Goal: Task Accomplishment & Management: Manage account settings

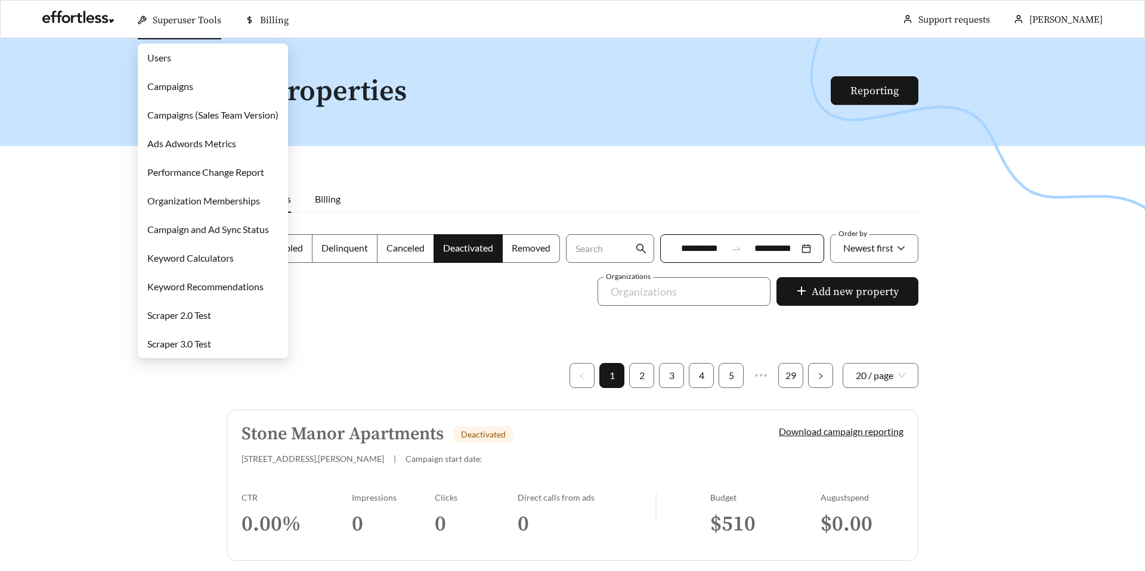
click at [176, 87] on link "Campaigns" at bounding box center [170, 86] width 46 height 11
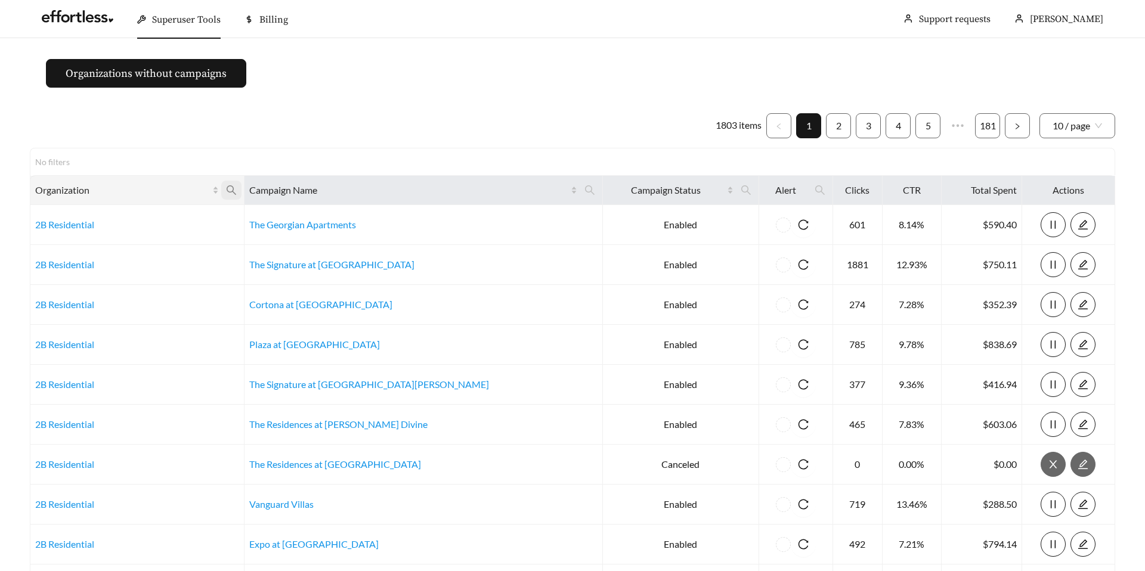
click at [237, 190] on icon "search" at bounding box center [231, 190] width 11 height 11
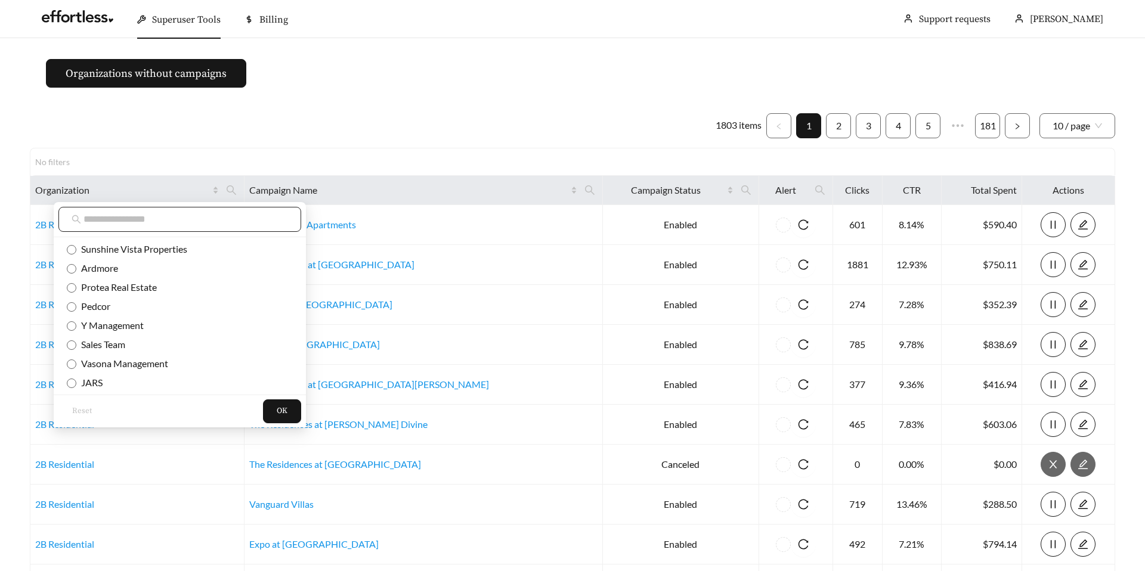
click at [202, 224] on input "text" at bounding box center [186, 219] width 205 height 14
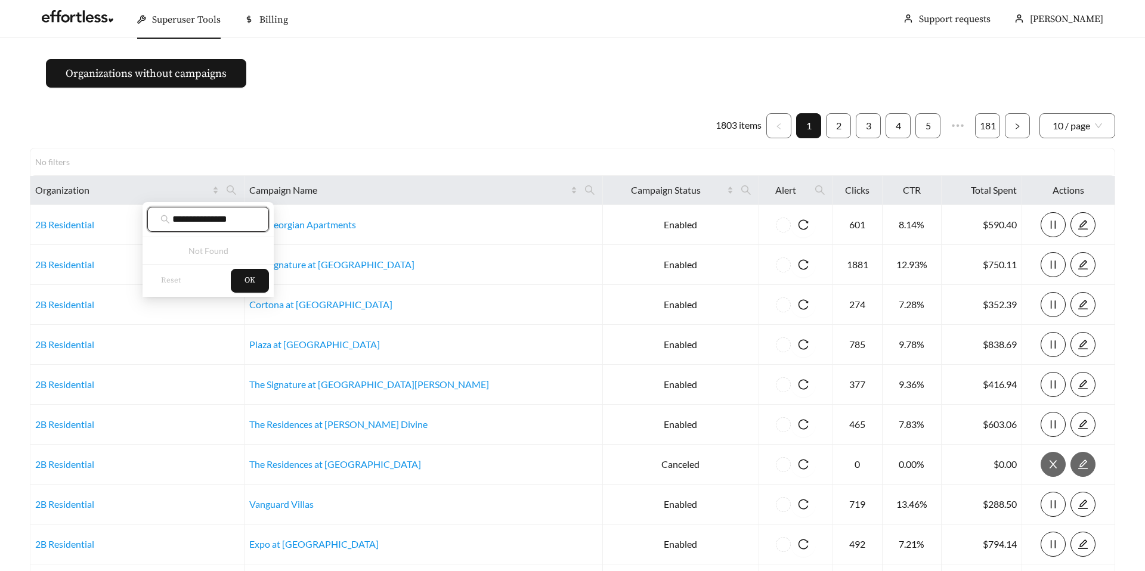
type input "**********"
click at [255, 288] on button "OK" at bounding box center [250, 281] width 38 height 24
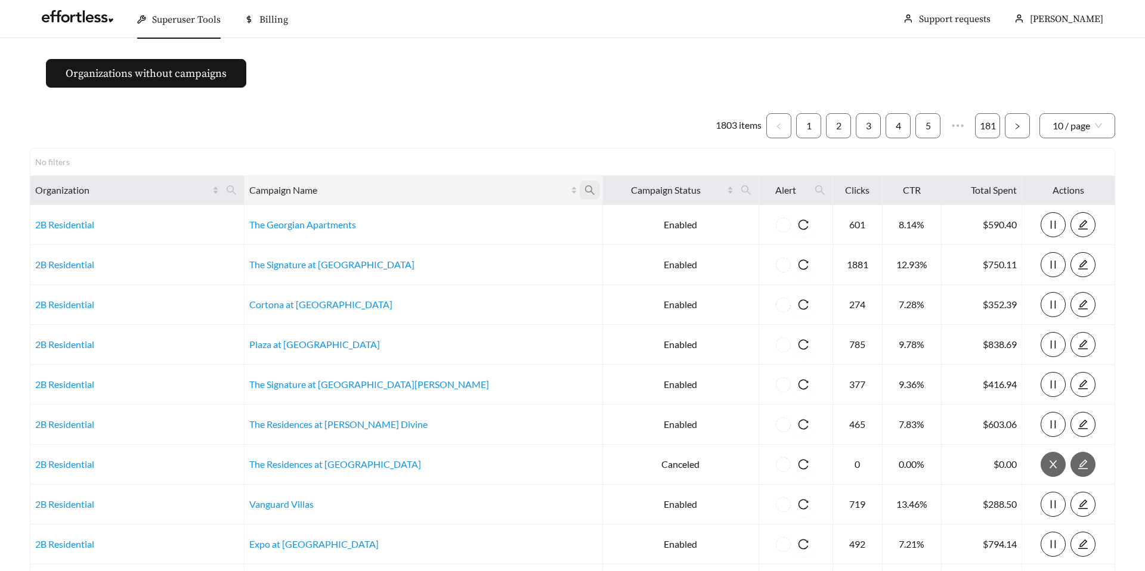
click at [580, 184] on span at bounding box center [590, 190] width 20 height 19
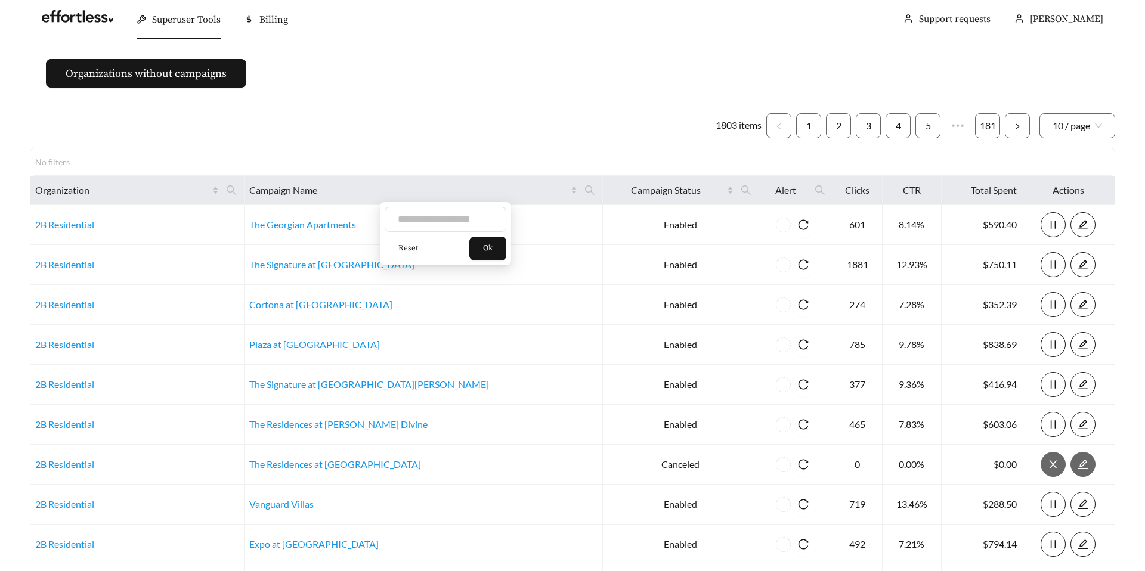
click at [439, 216] on input "text" at bounding box center [446, 219] width 122 height 25
type input "**********"
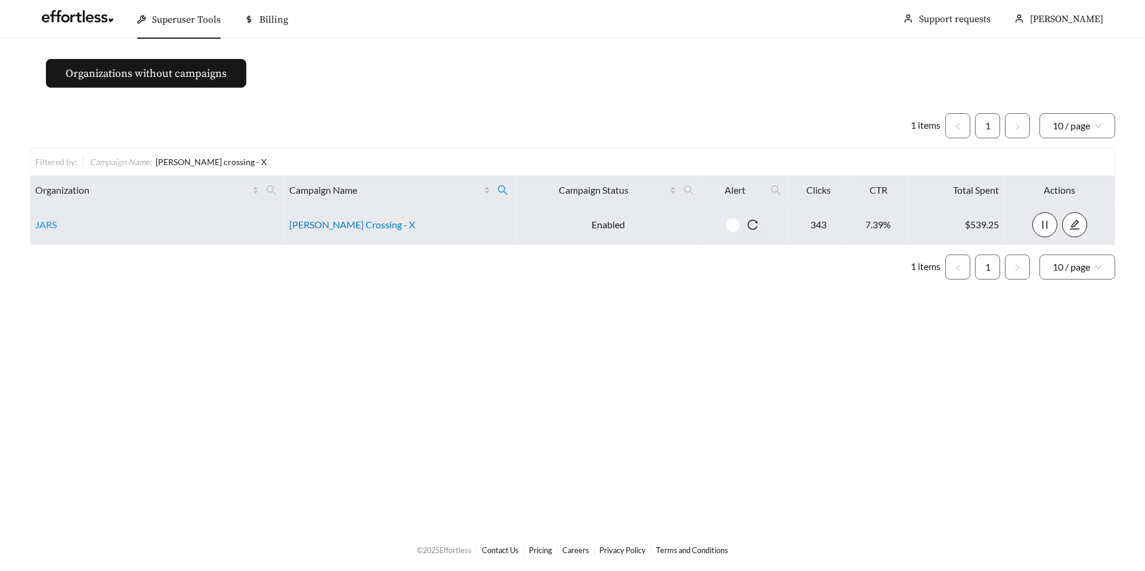
click at [345, 225] on link "Archer Crossing - X" at bounding box center [352, 224] width 126 height 11
click at [332, 229] on link "Archer Crossing - X" at bounding box center [352, 224] width 126 height 11
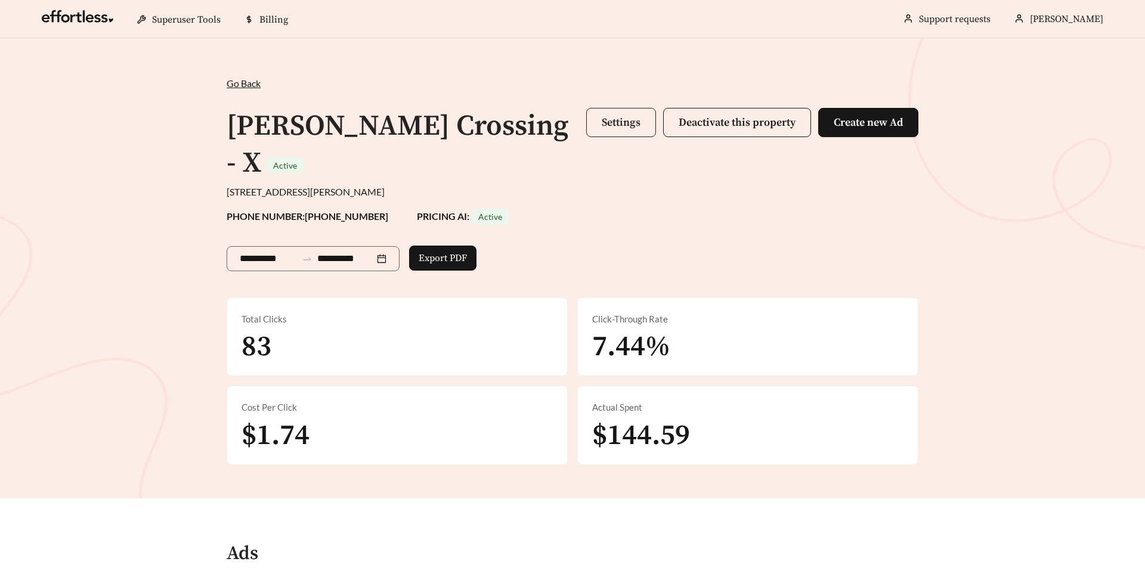
click at [625, 126] on span "Settings" at bounding box center [621, 123] width 39 height 14
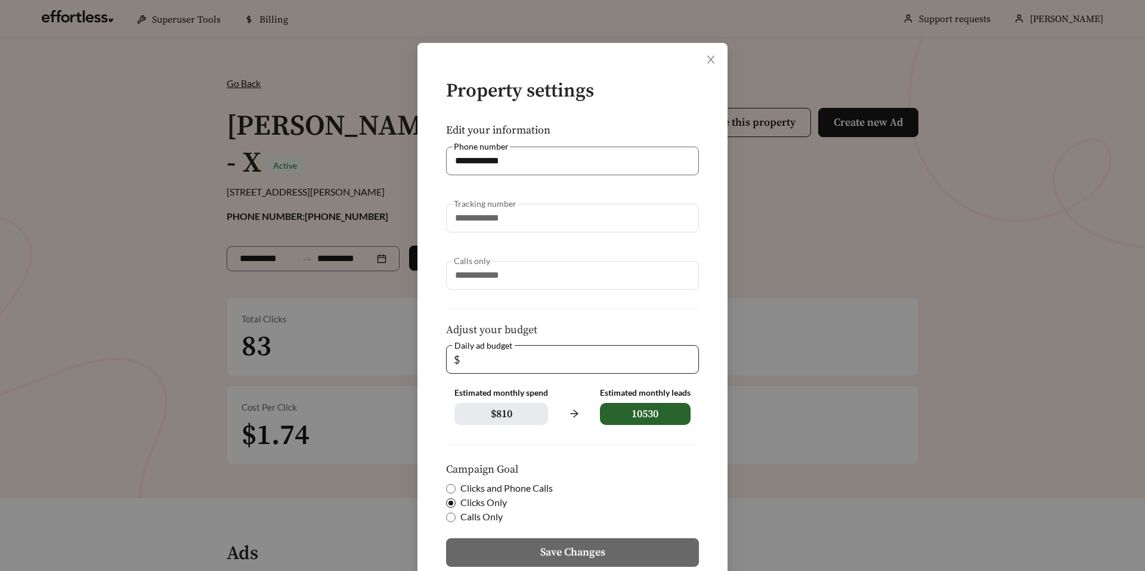
scroll to position [104, 0]
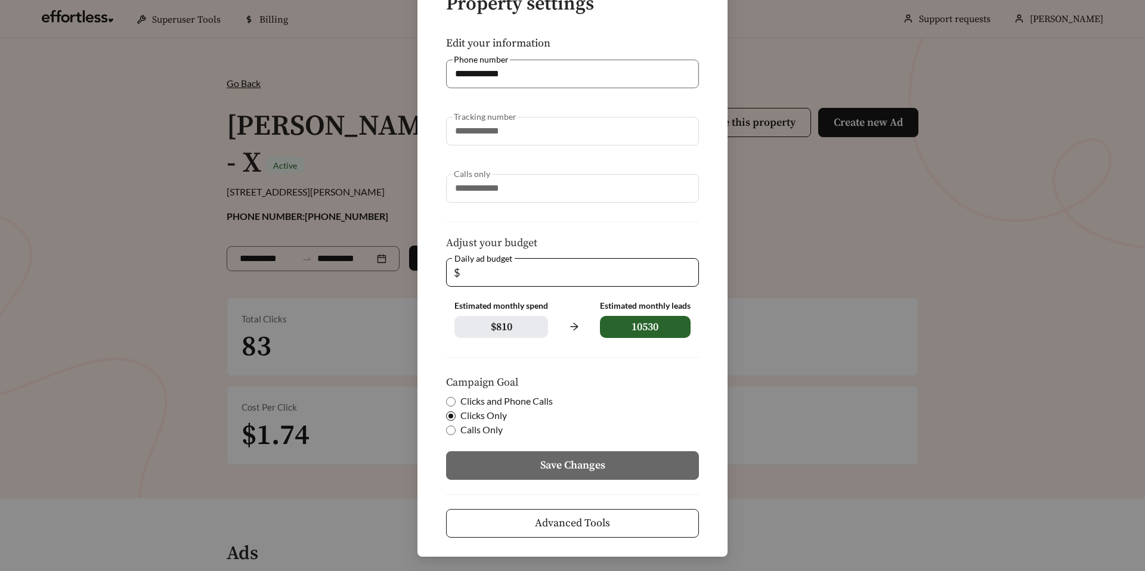
click at [506, 527] on button "Advanced Tools" at bounding box center [572, 523] width 253 height 29
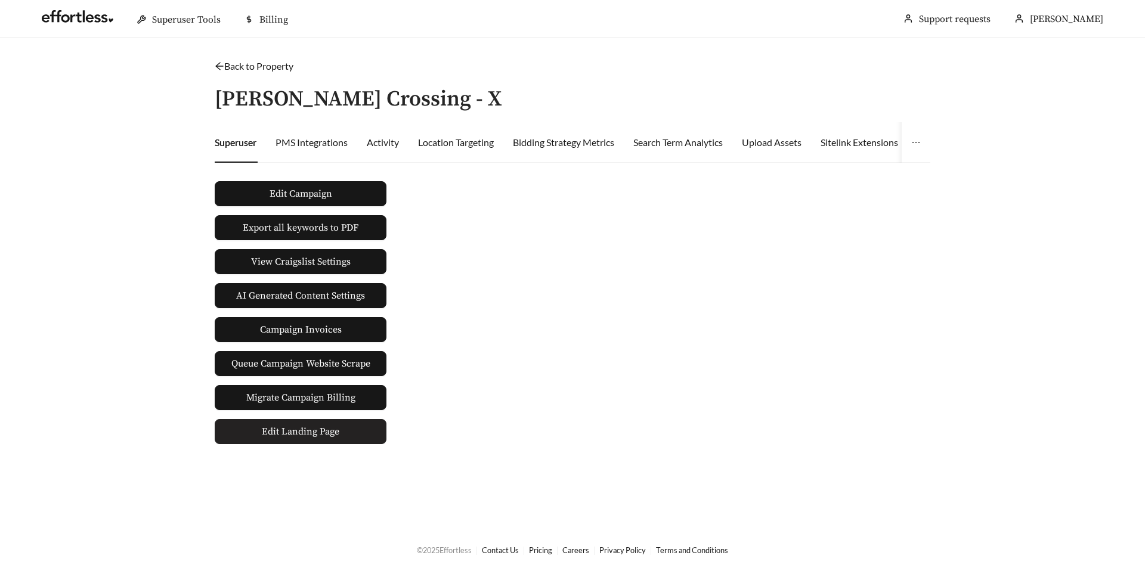
click at [303, 442] on span "Edit Landing Page" at bounding box center [301, 432] width 78 height 24
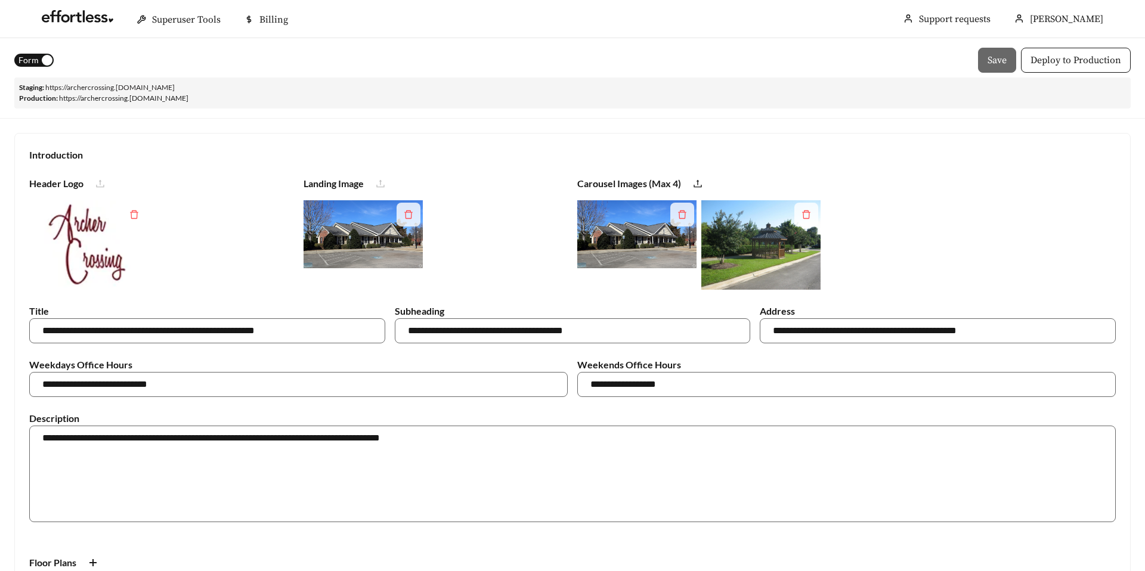
click at [154, 85] on link "https:// archercrossing .[DOMAIN_NAME]" at bounding box center [109, 87] width 129 height 9
click at [35, 62] on span "Form" at bounding box center [28, 60] width 20 height 13
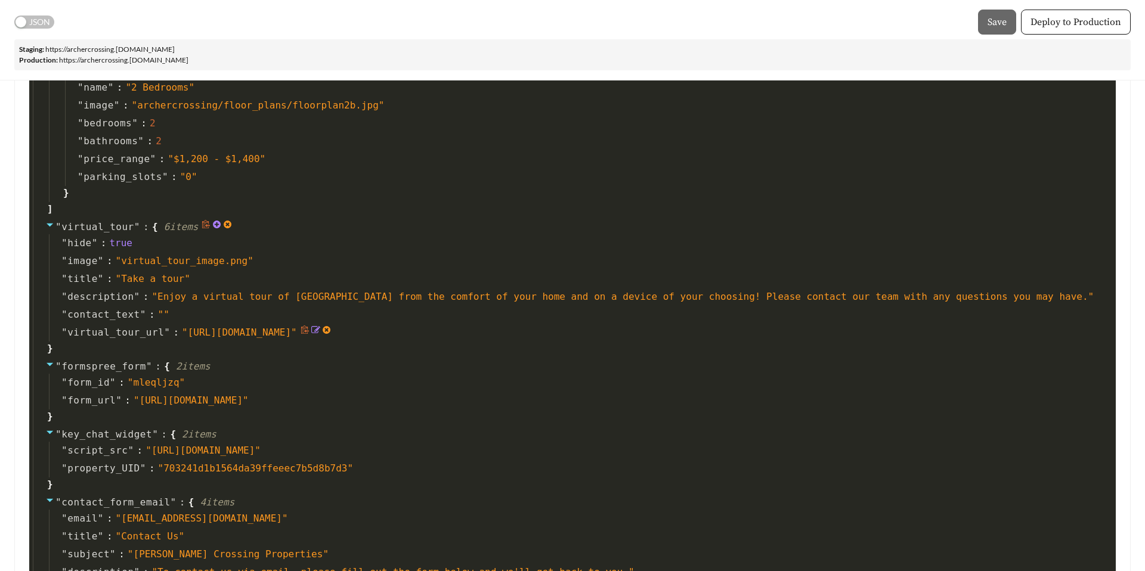
scroll to position [3303, 0]
click at [297, 337] on span "" https://my.matterport.com/show/?m=JWBp6X3HhxT&amp;mls=1&amp;play=1&amp;qs=1&a…" at bounding box center [239, 334] width 115 height 11
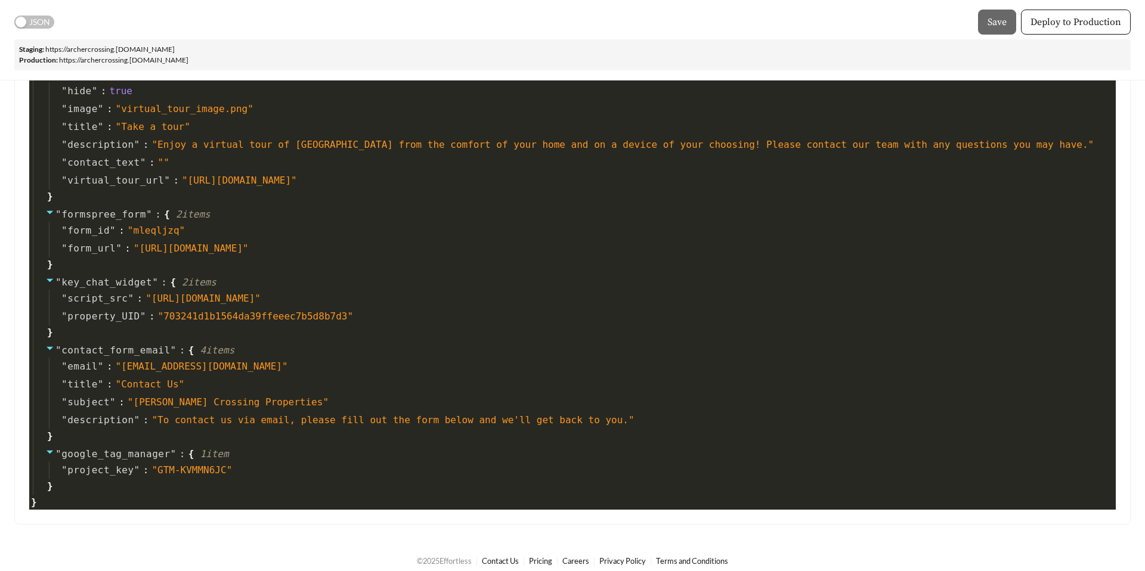
scroll to position [3467, 0]
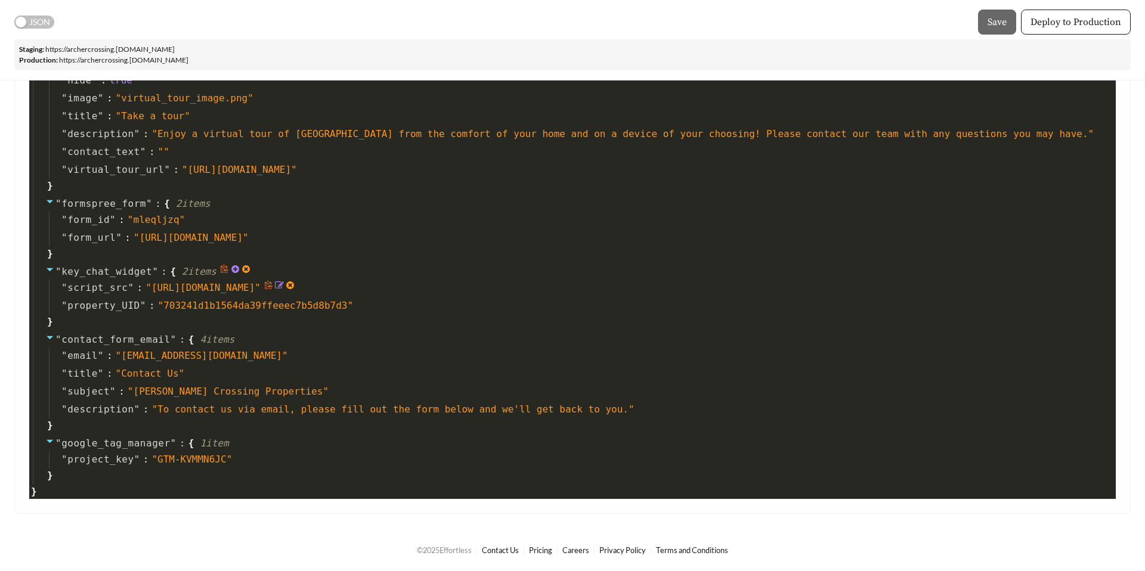
click at [273, 286] on icon at bounding box center [269, 285] width 8 height 8
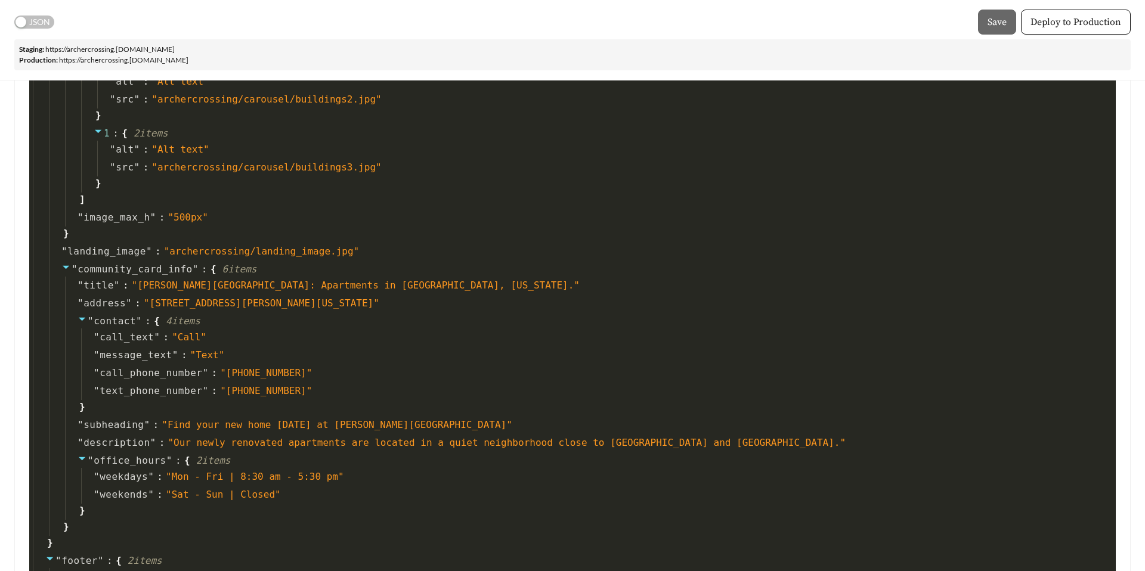
scroll to position [0, 0]
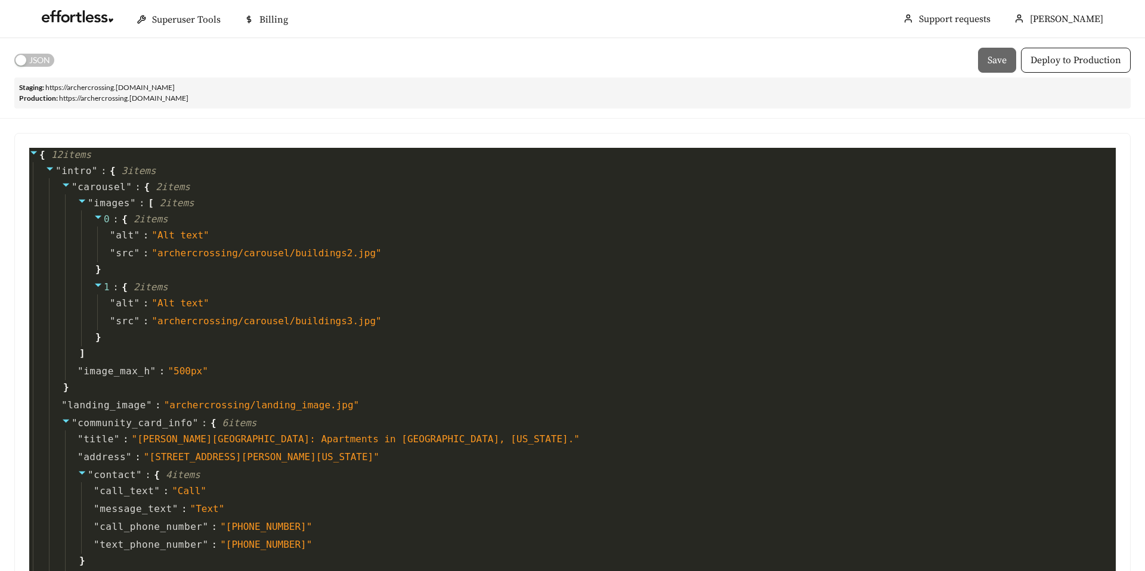
click at [37, 56] on span "JSON" at bounding box center [39, 60] width 21 height 13
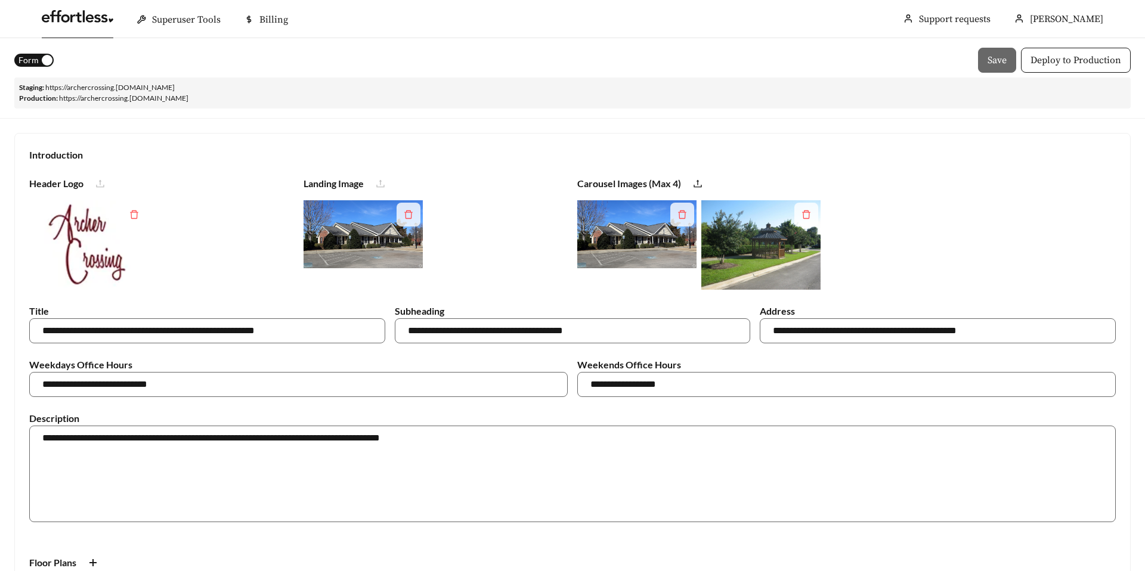
click at [78, 20] on link at bounding box center [78, 20] width 72 height 12
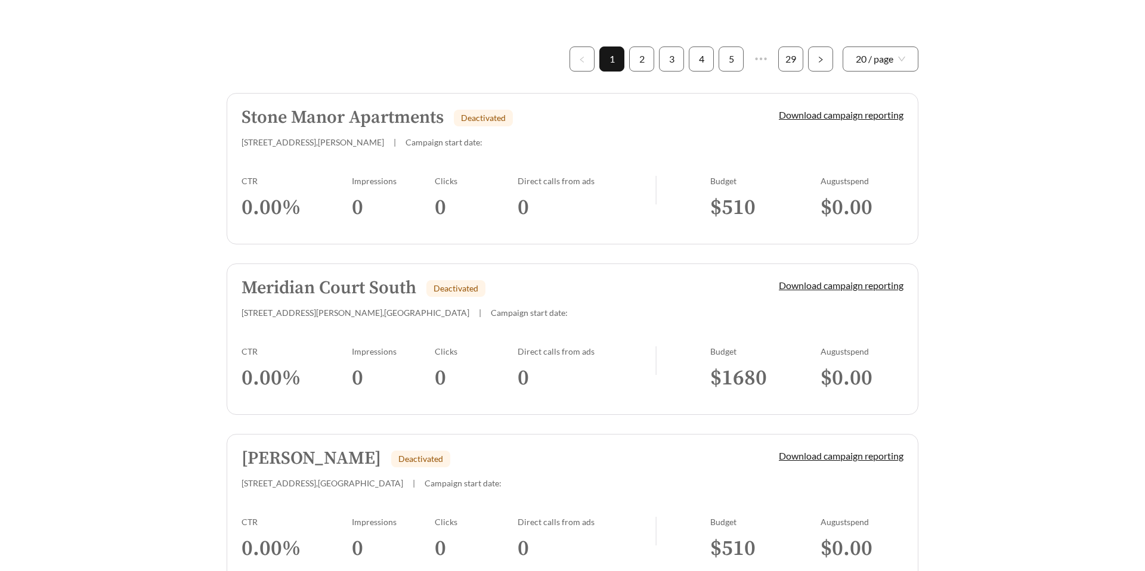
scroll to position [317, 0]
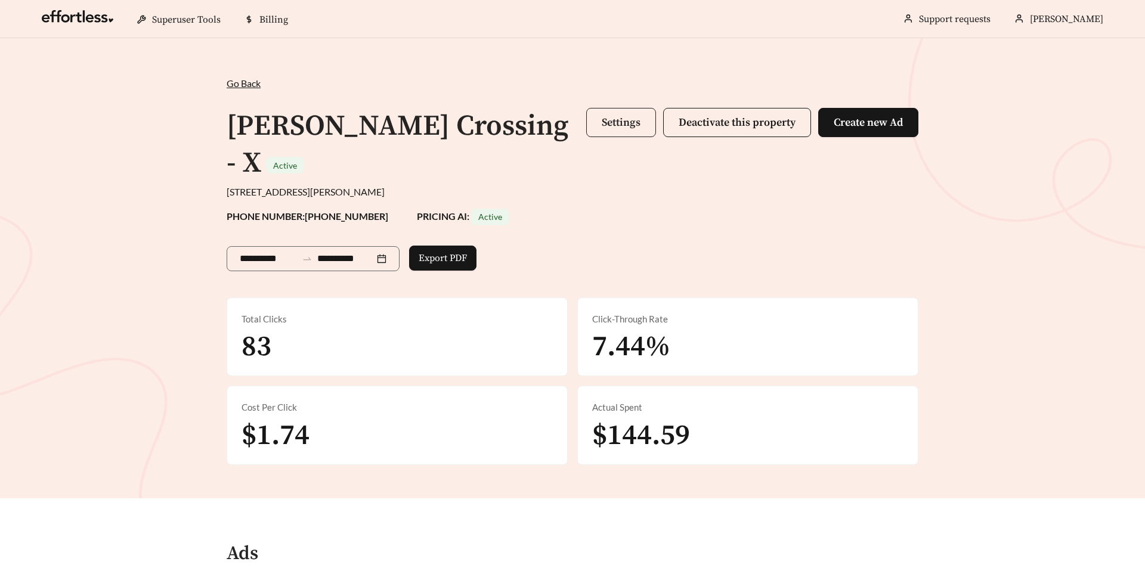
click at [608, 125] on span "Settings" at bounding box center [621, 123] width 39 height 14
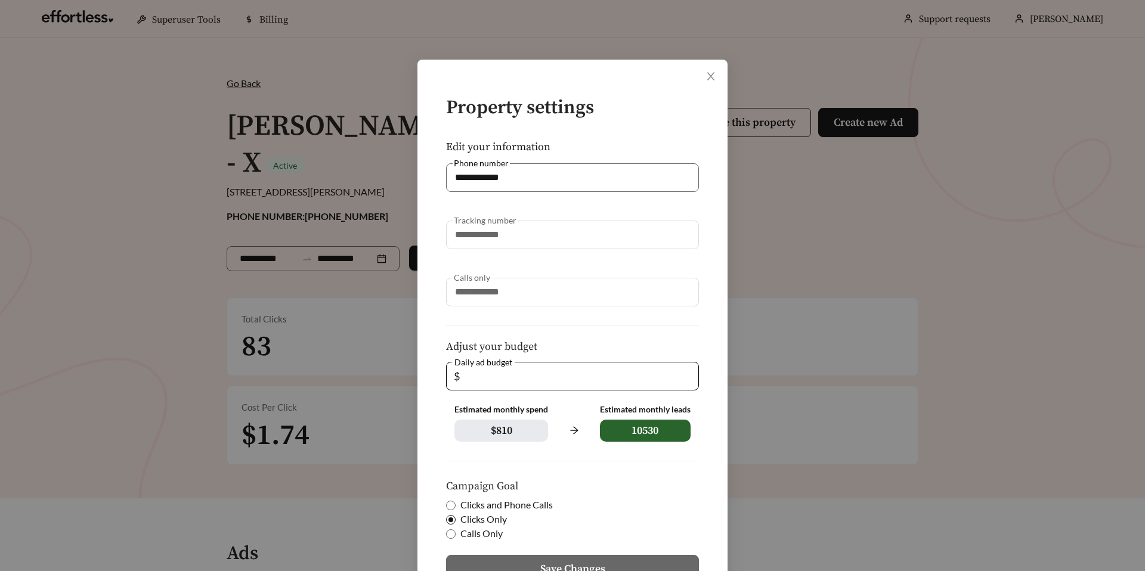
scroll to position [104, 0]
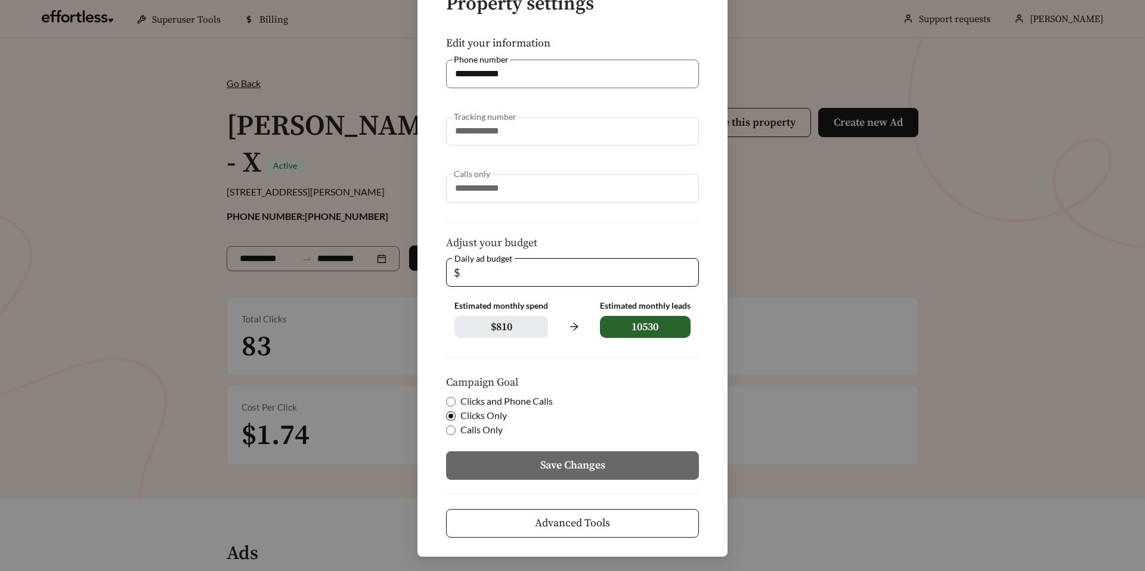
click at [520, 536] on button "Advanced Tools" at bounding box center [572, 523] width 253 height 29
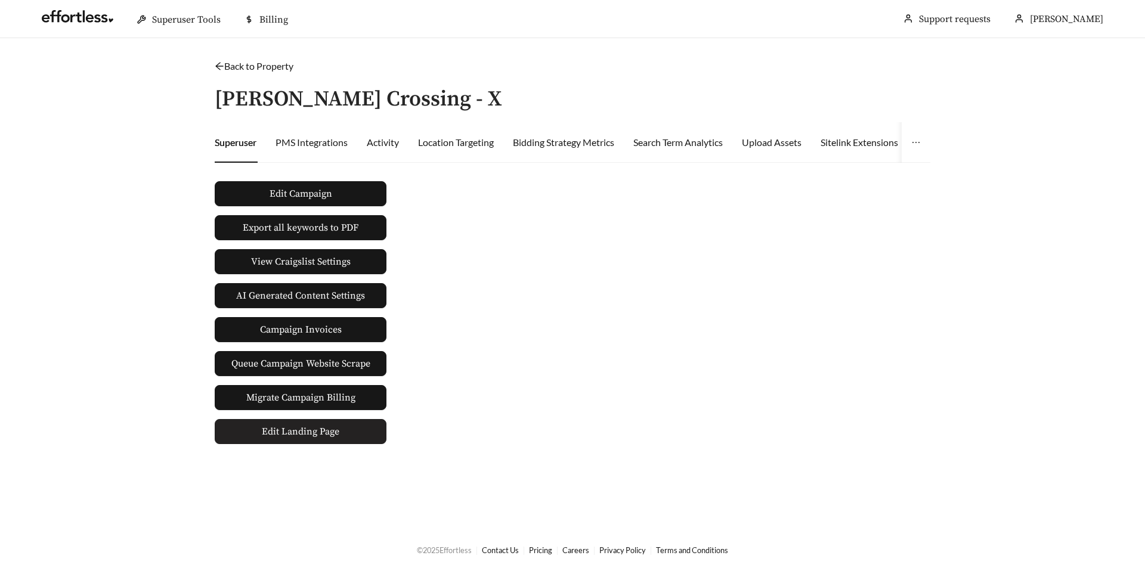
click at [324, 426] on span "Edit Landing Page" at bounding box center [301, 432] width 78 height 24
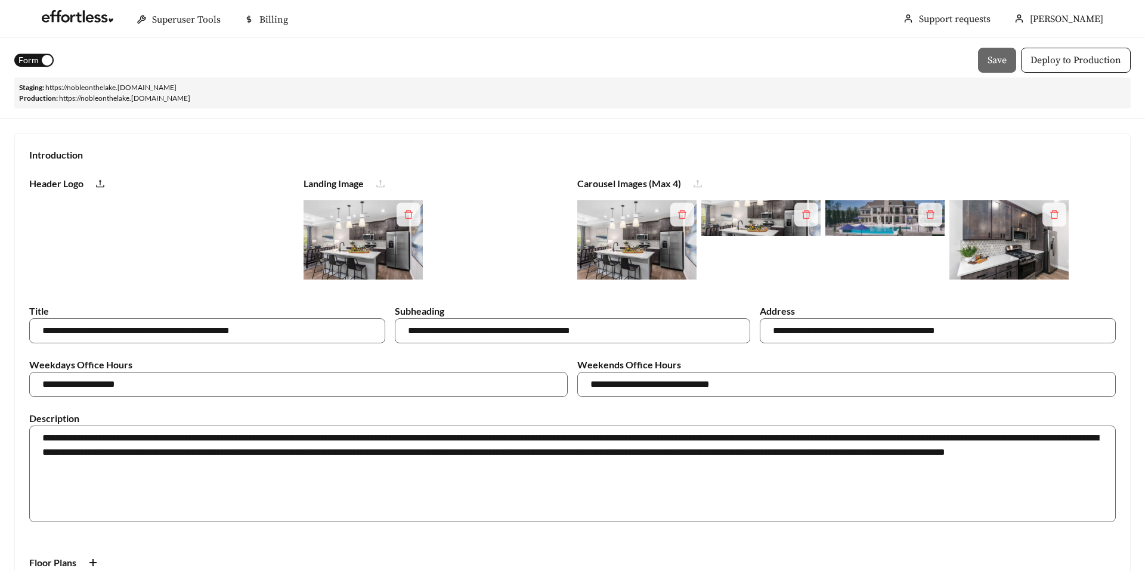
click at [38, 57] on button "Form" at bounding box center [33, 60] width 39 height 13
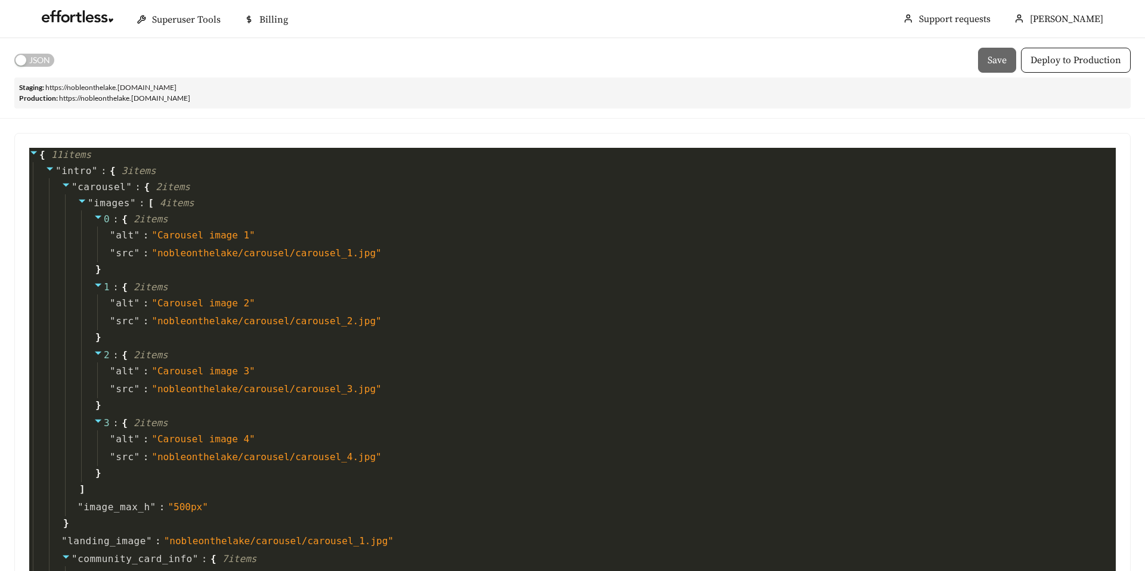
click at [127, 85] on link "https:// nobleonthelake .staging.effortlesslanding.com" at bounding box center [110, 87] width 131 height 9
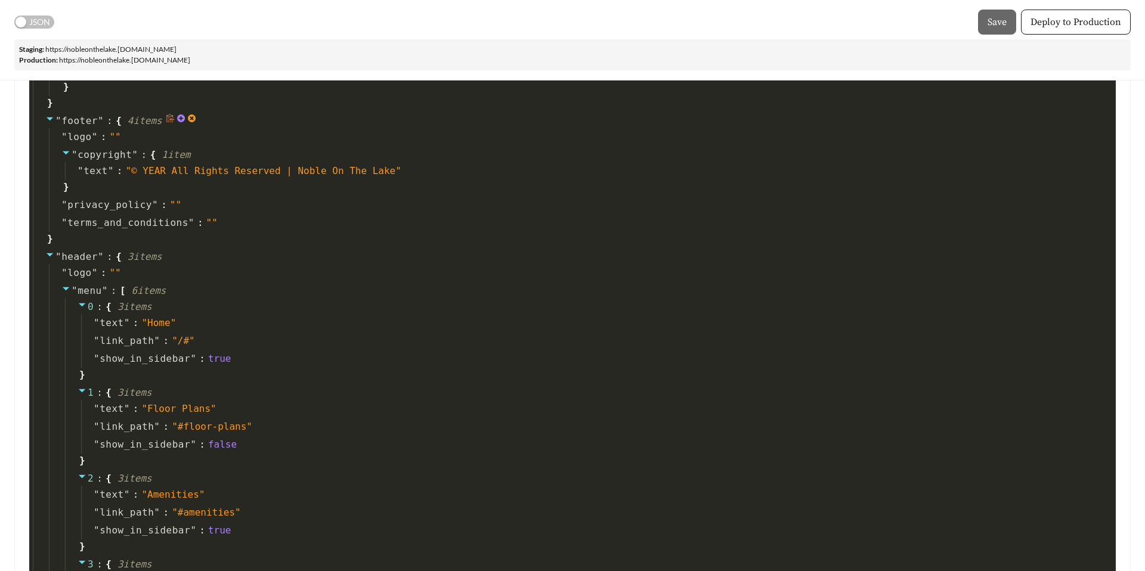
scroll to position [821, 0]
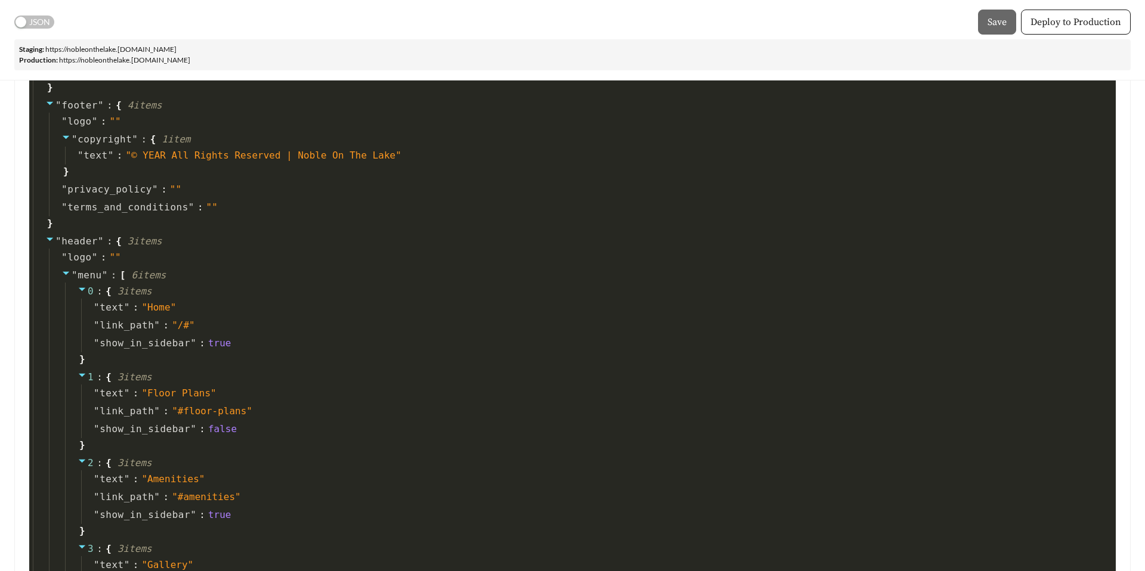
click at [38, 17] on span "JSON" at bounding box center [39, 22] width 21 height 13
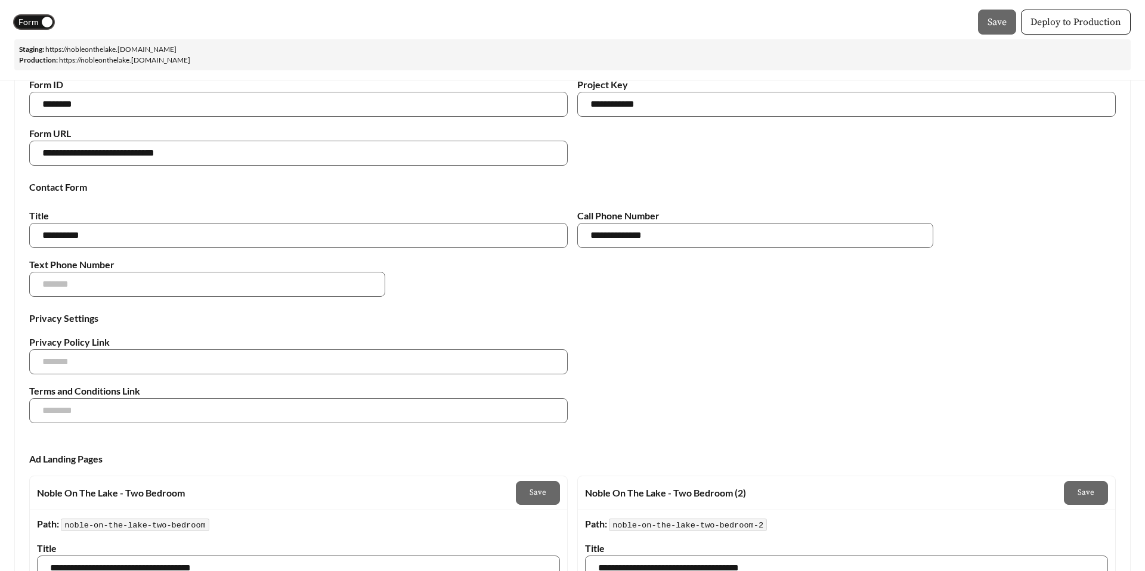
scroll to position [1739, 0]
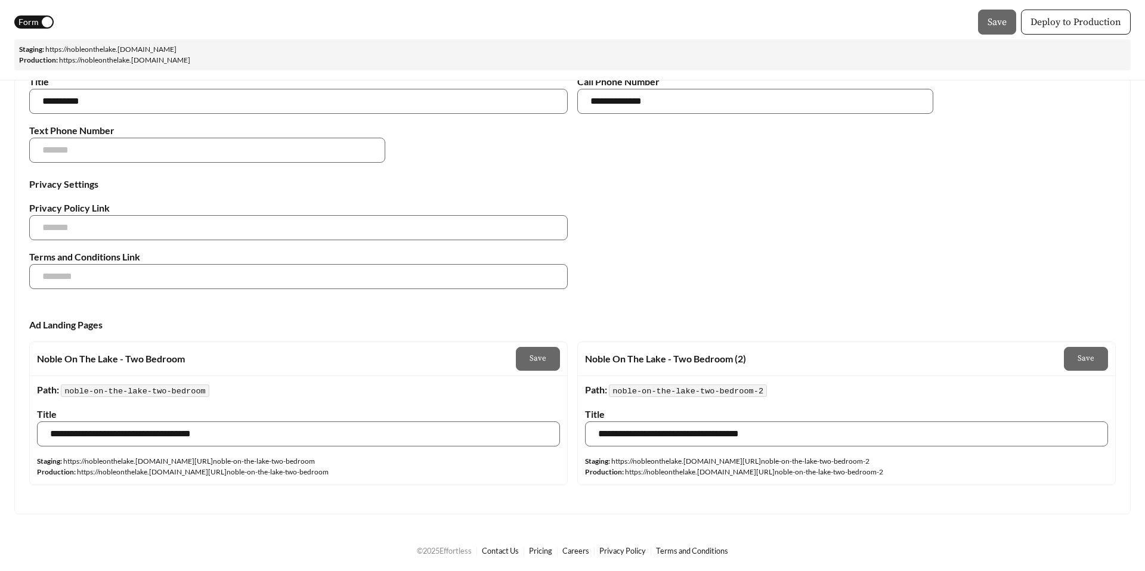
click at [68, 209] on strong "Privacy Policy Link" at bounding box center [69, 207] width 81 height 11
copy div "Privacy Policy Link"
click at [37, 17] on span "Form" at bounding box center [28, 22] width 20 height 13
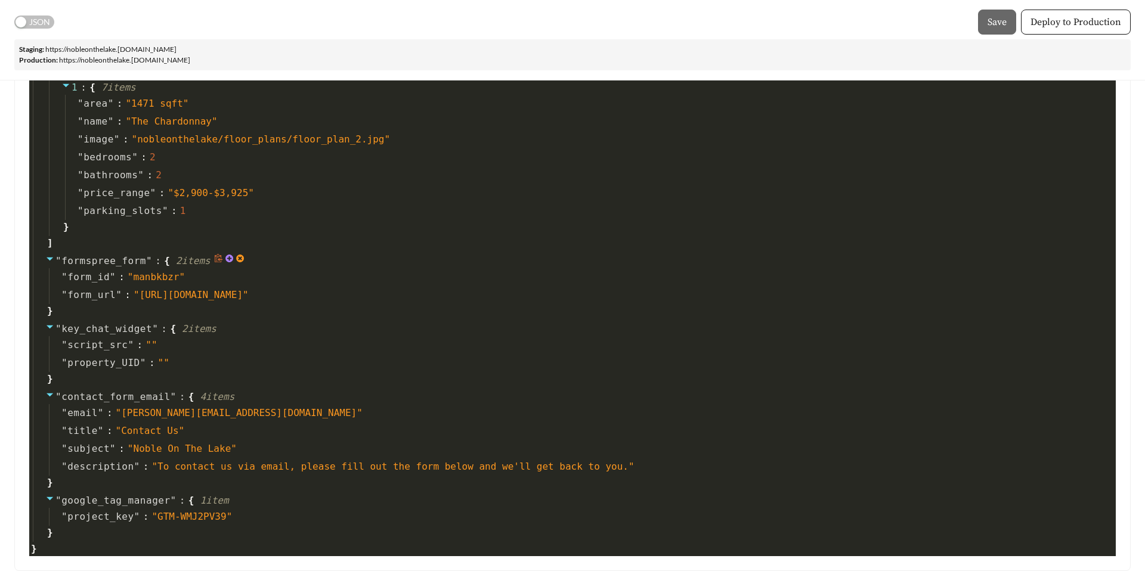
scroll to position [3174, 0]
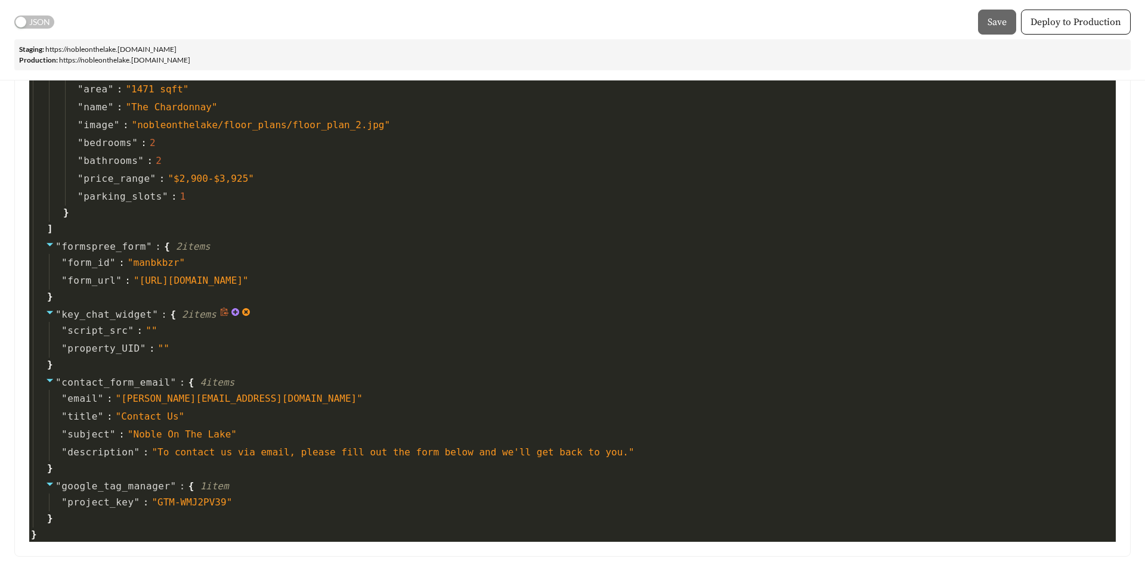
click at [111, 308] on span "" key_chat_widget " :" at bounding box center [112, 315] width 115 height 14
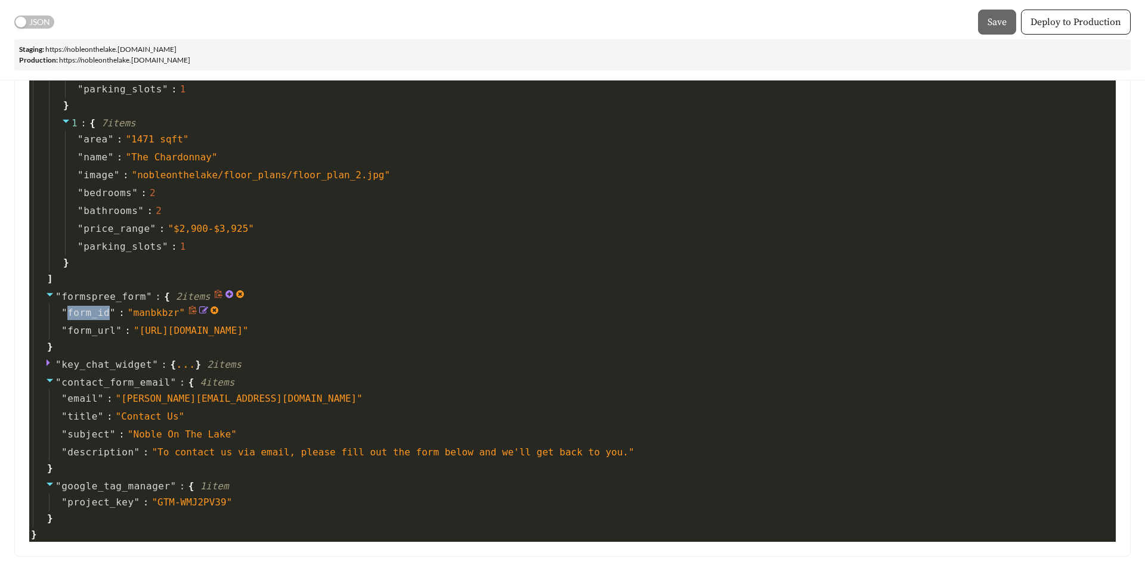
click at [111, 307] on span """ at bounding box center [113, 312] width 6 height 11
click at [95, 359] on span "key_chat_widget" at bounding box center [106, 364] width 91 height 11
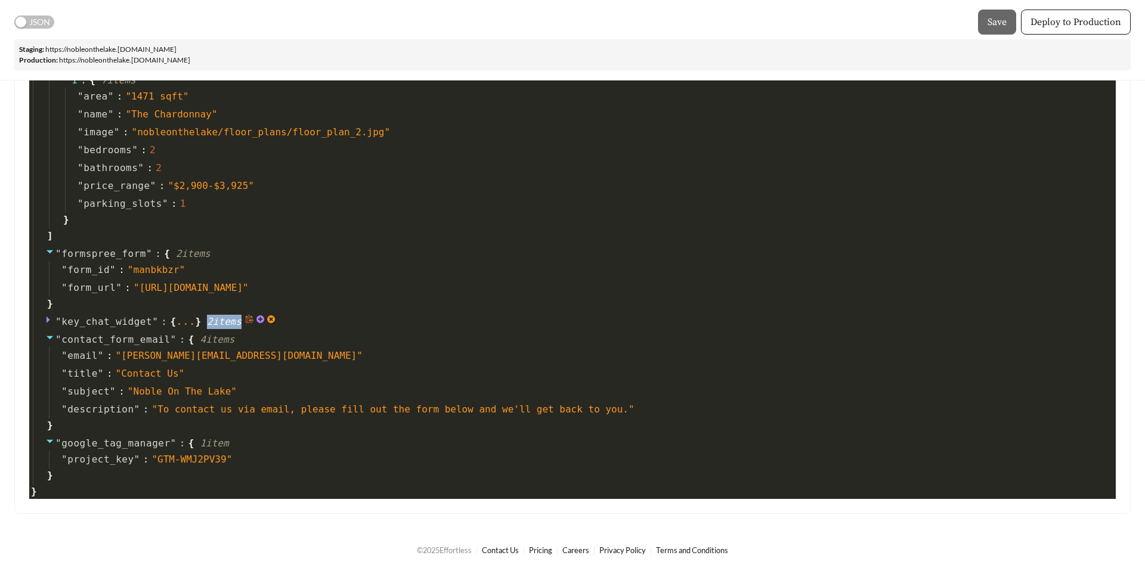
click at [95, 320] on div "" key_chat_widget " : { ... } 2 item s" at bounding box center [574, 322] width 1083 height 18
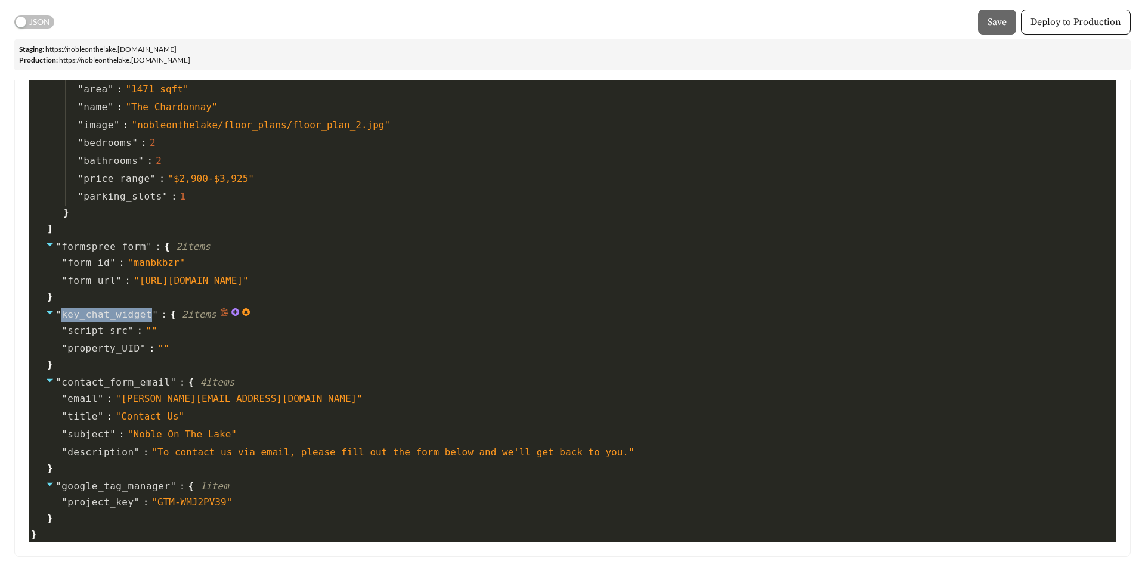
copy span "key_chat_widget"
drag, startPoint x: 62, startPoint y: 273, endPoint x: 152, endPoint y: 274, distance: 90.1
click at [152, 309] on span "" key_chat_widget "" at bounding box center [106, 314] width 103 height 11
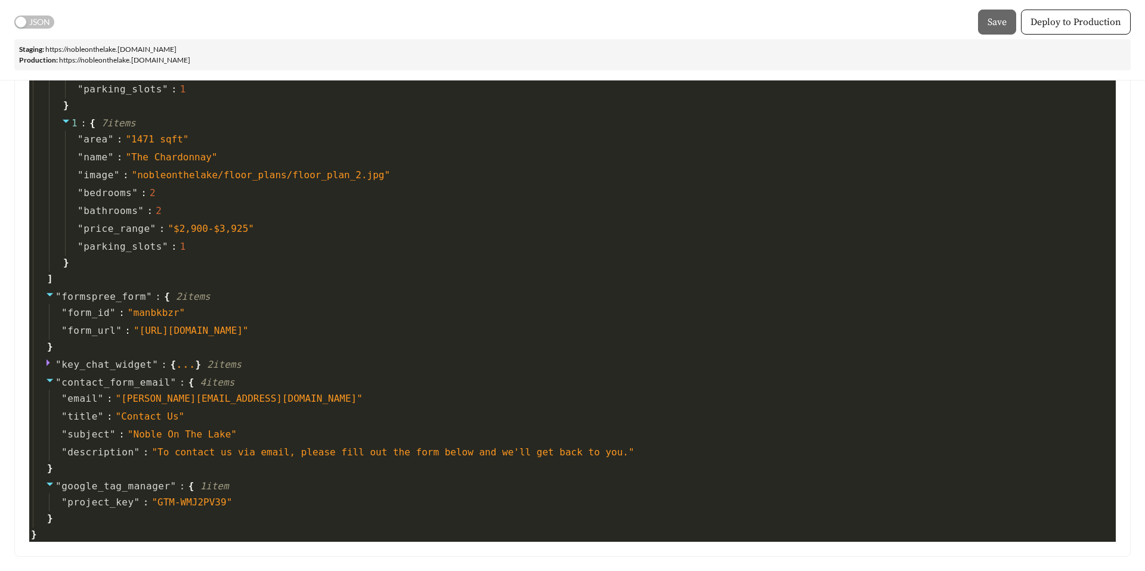
click at [41, 30] on div "JSON Save Deploy to Production" at bounding box center [572, 22] width 1117 height 25
click at [39, 21] on span "JSON" at bounding box center [39, 22] width 21 height 13
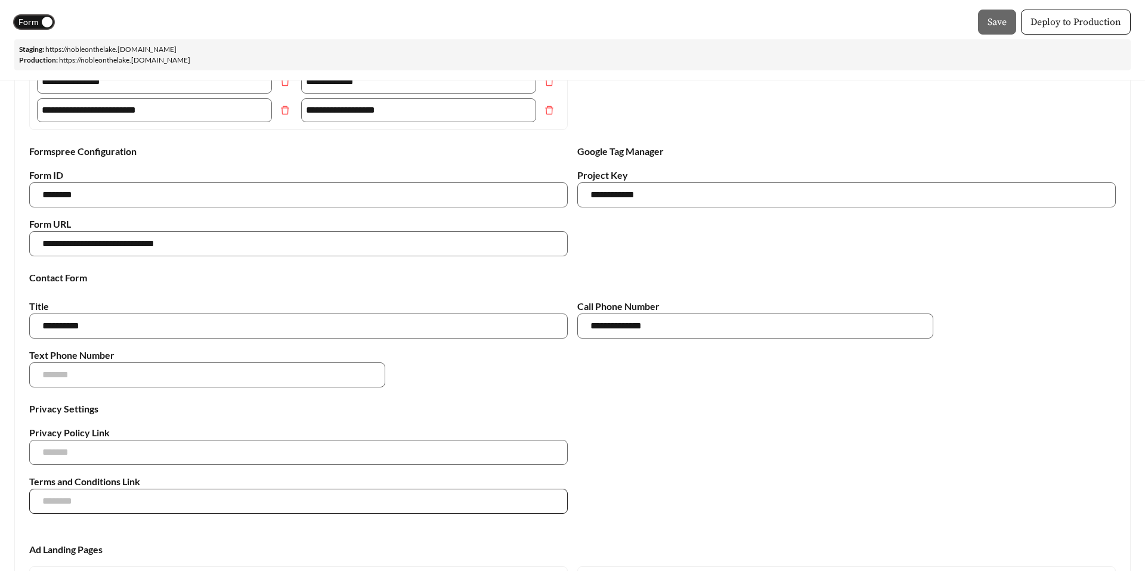
scroll to position [1474, 0]
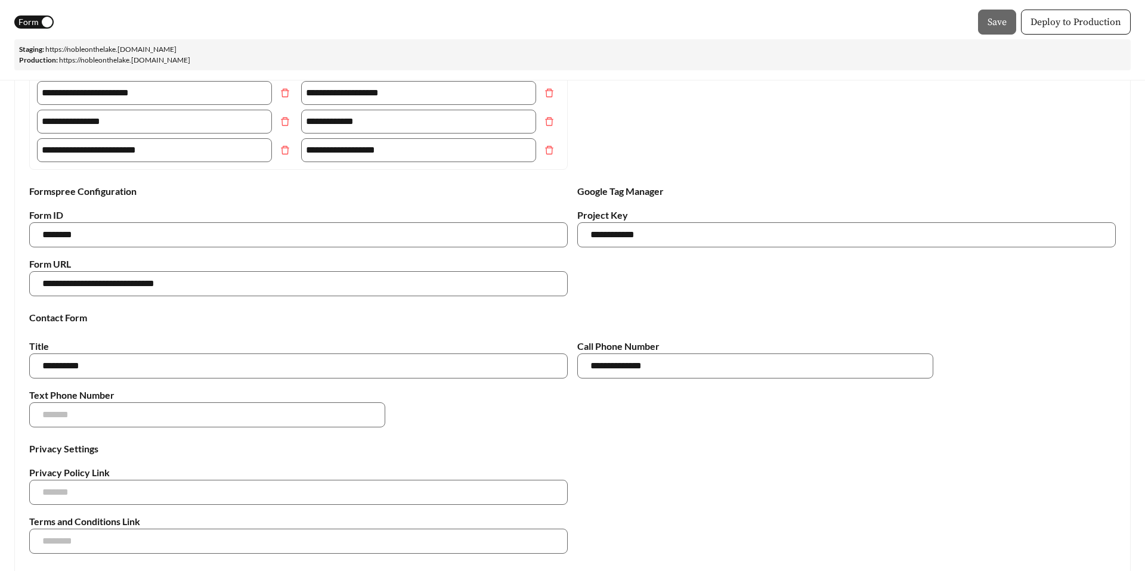
click at [42, 17] on div "button" at bounding box center [47, 22] width 11 height 11
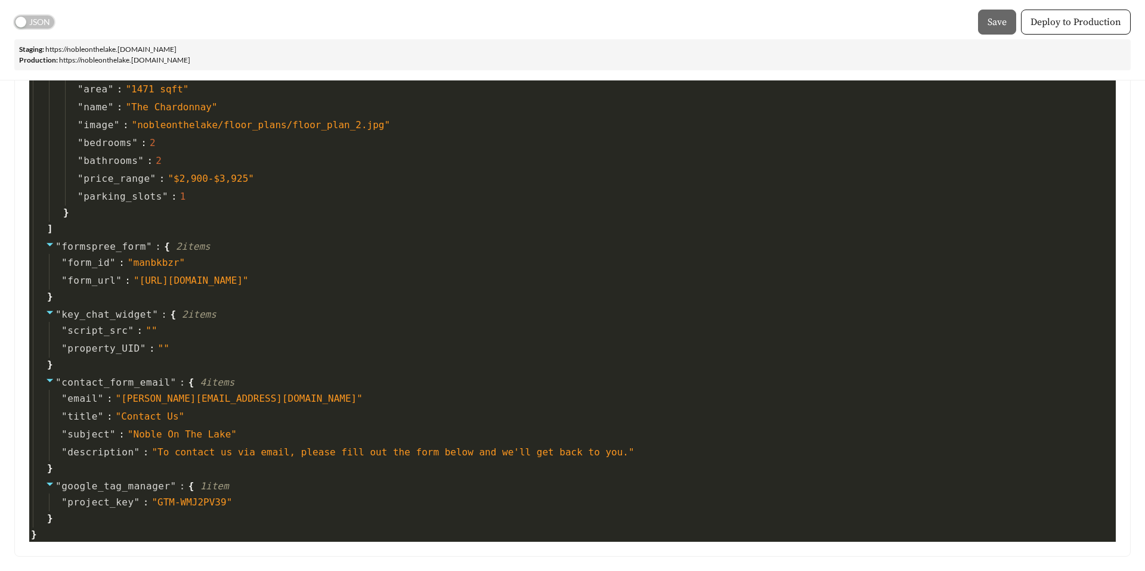
scroll to position [3139, 0]
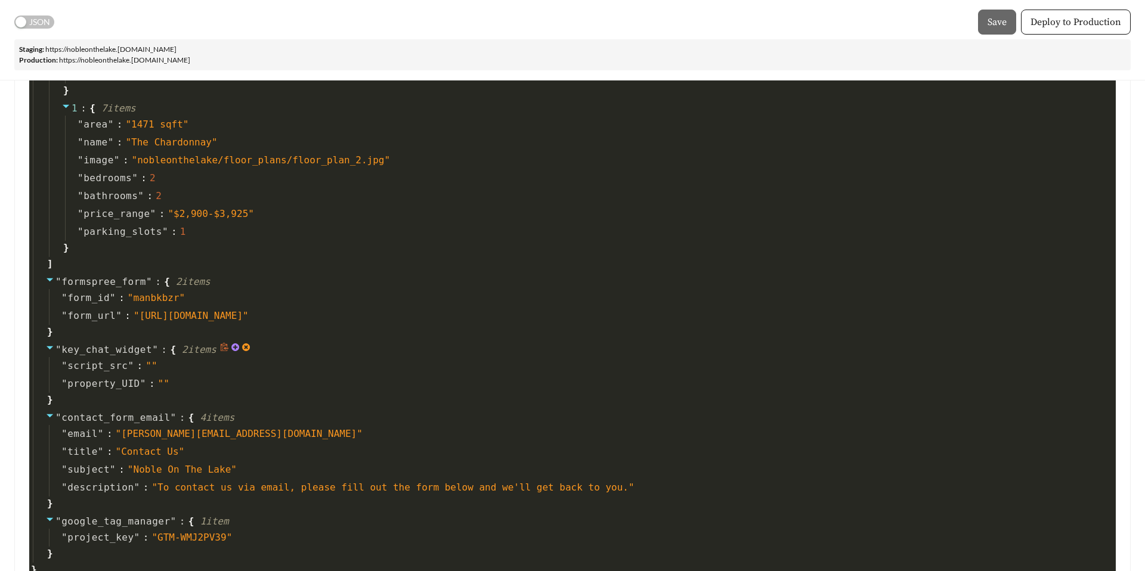
click at [229, 343] on icon at bounding box center [224, 347] width 9 height 9
copy span "key_chat_widget"
drag, startPoint x: 61, startPoint y: 305, endPoint x: 150, endPoint y: 310, distance: 89.0
click at [150, 344] on span "key_chat_widget" at bounding box center [106, 349] width 91 height 11
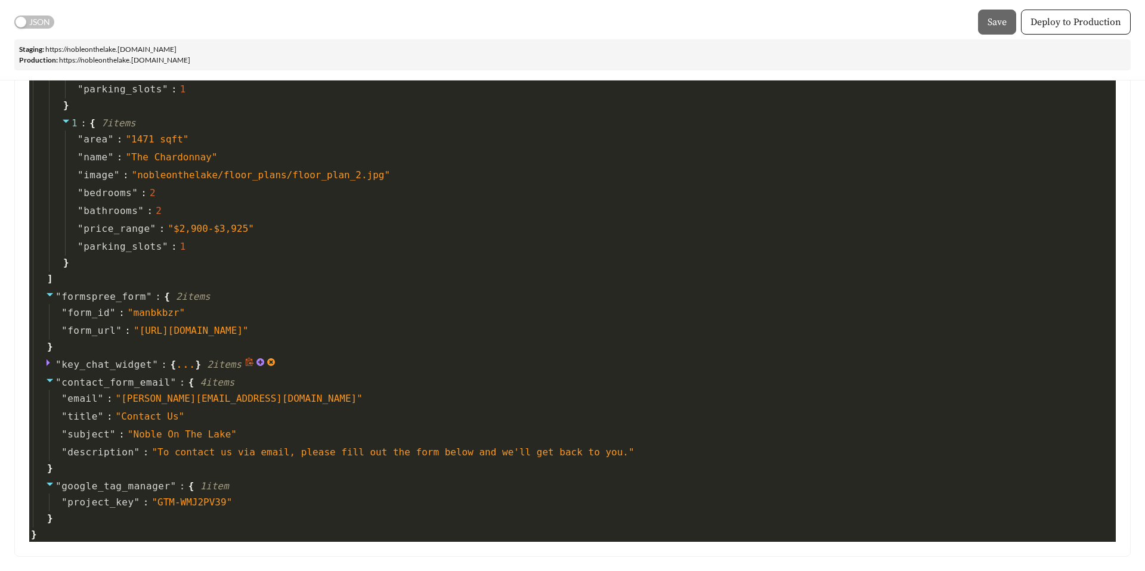
click at [48, 358] on icon at bounding box center [50, 363] width 10 height 10
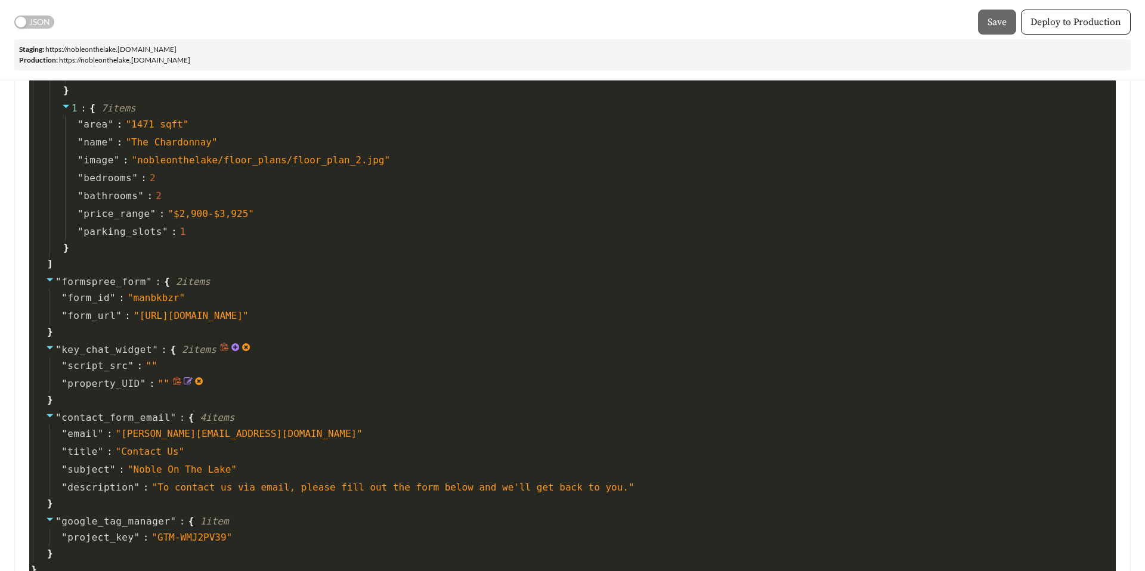
click at [91, 377] on span "property_UID" at bounding box center [103, 384] width 73 height 14
copy span "property_UID"
click at [581, 297] on div "" formspree_form " : { 2 item s " form_id " : " manbkbzr " " form_url " : " htt…" at bounding box center [574, 307] width 1083 height 68
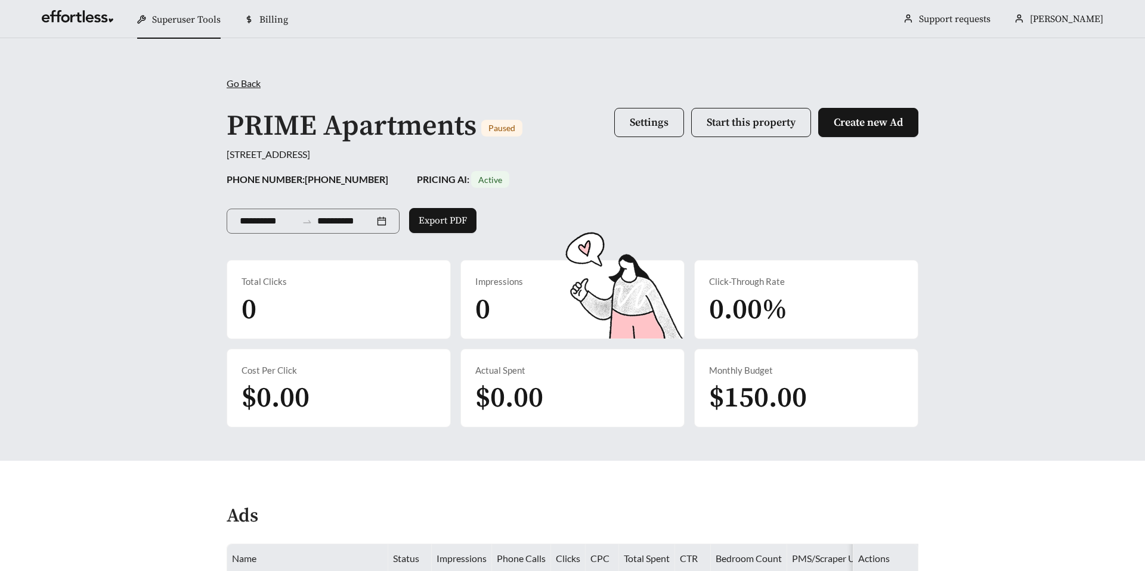
click at [469, 135] on h1 "PRIME Apartments" at bounding box center [352, 127] width 250 height 36
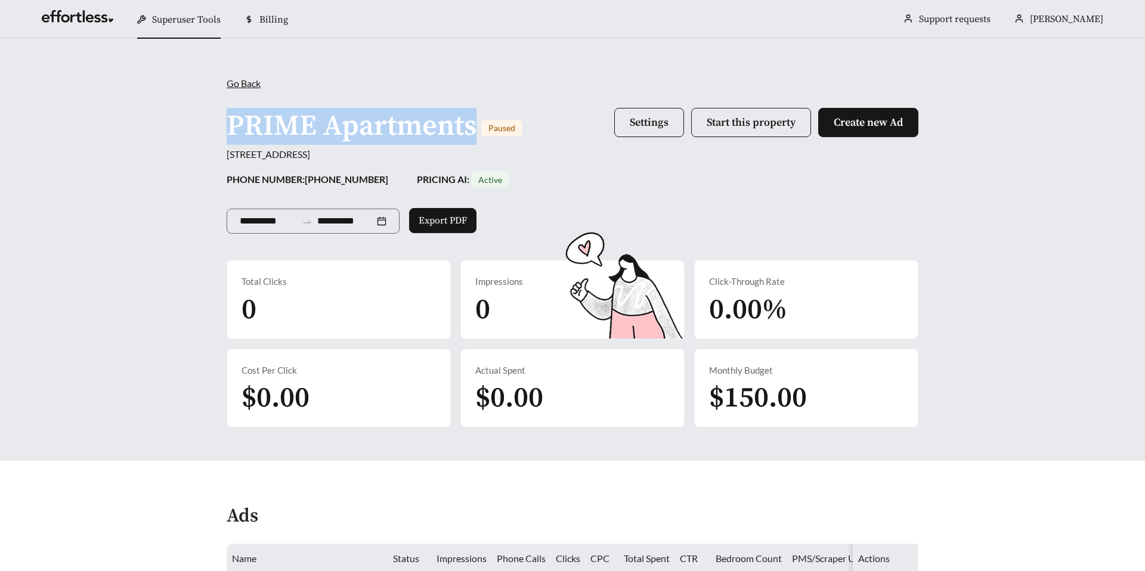
drag, startPoint x: 477, startPoint y: 131, endPoint x: 233, endPoint y: 132, distance: 244.0
click at [230, 132] on div "PRIME Apartments Paused" at bounding box center [375, 126] width 296 height 37
copy h1 "PRIME Apartments"
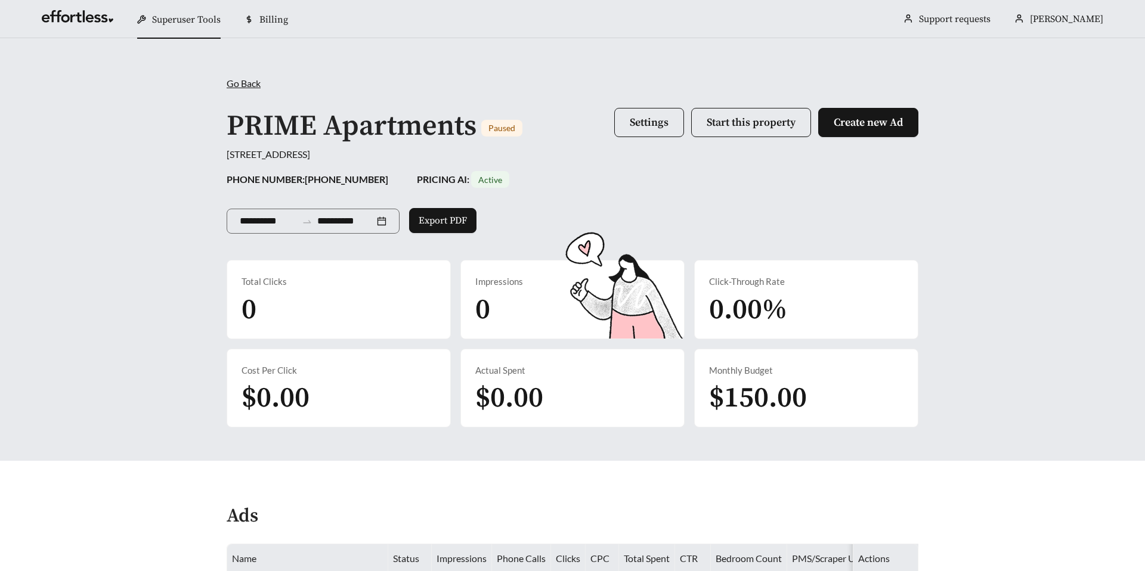
click at [566, 157] on div "[STREET_ADDRESS]" at bounding box center [573, 154] width 692 height 14
click at [661, 119] on span "Settings" at bounding box center [649, 123] width 39 height 14
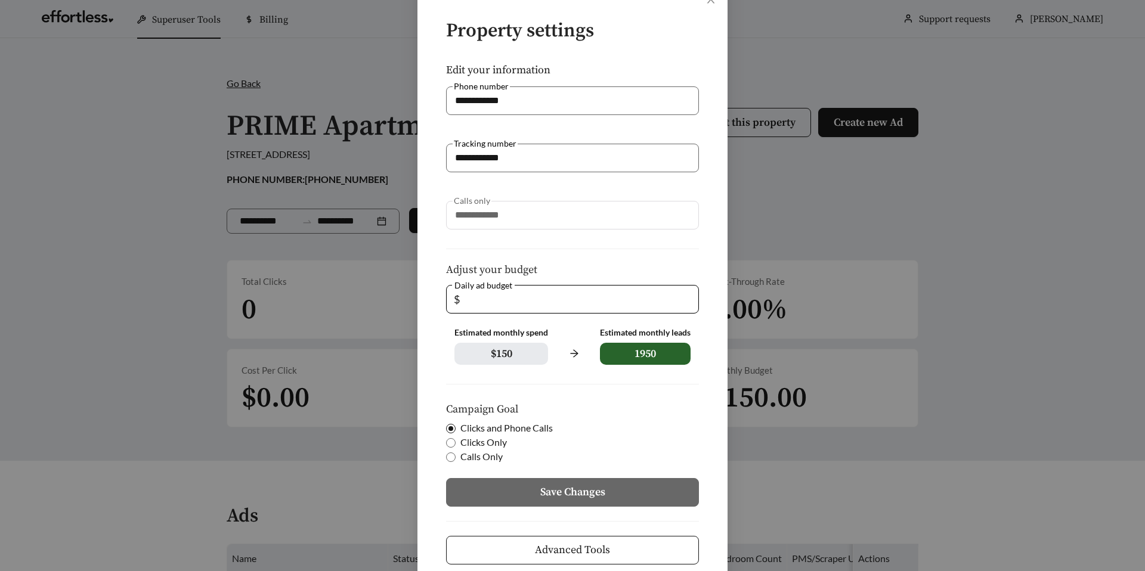
scroll to position [104, 0]
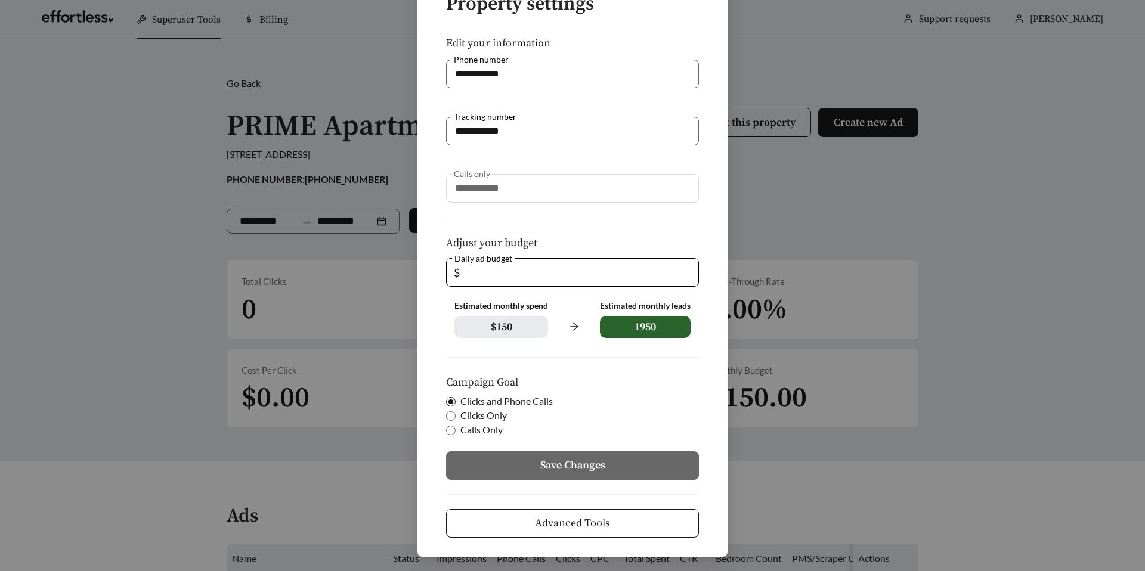
click at [521, 525] on button "Advanced Tools" at bounding box center [572, 523] width 253 height 29
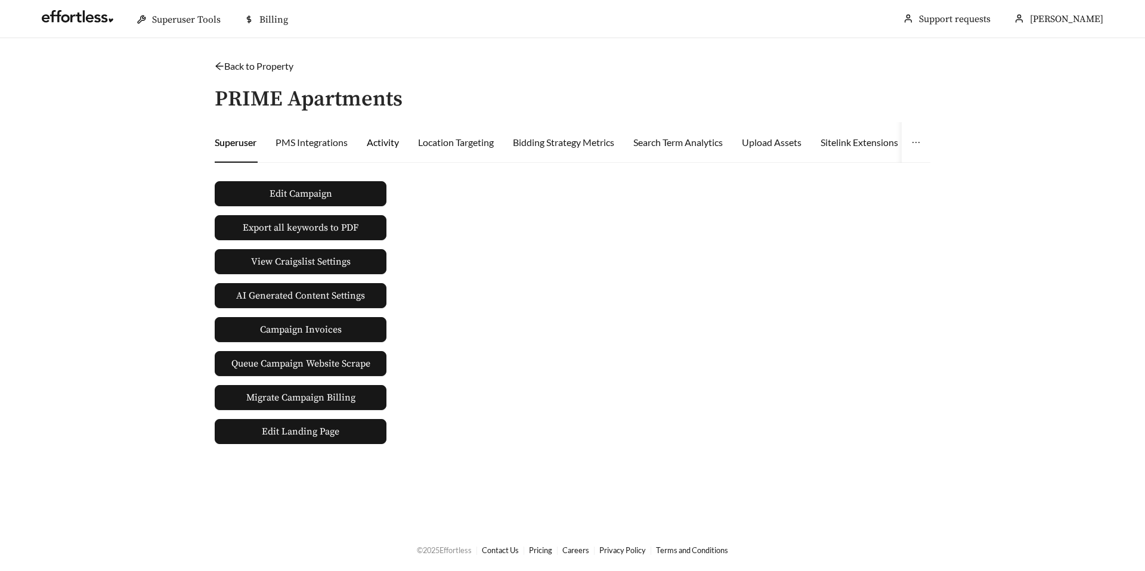
click at [380, 147] on div "Activity" at bounding box center [383, 142] width 32 height 14
